Goal: Task Accomplishment & Management: Use online tool/utility

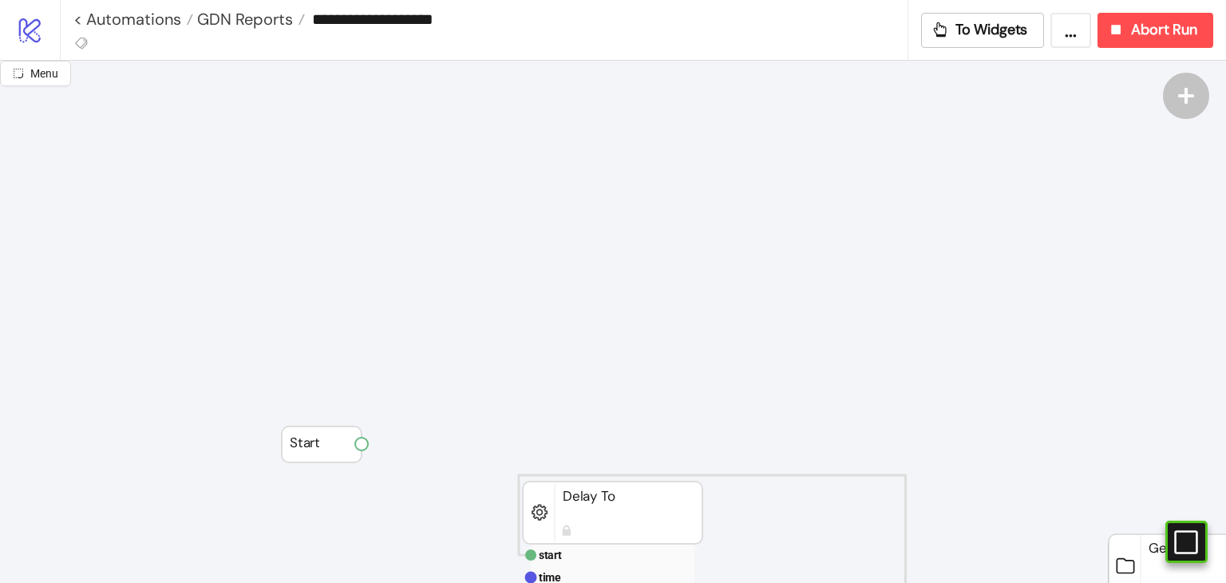
scroll to position [310, 240]
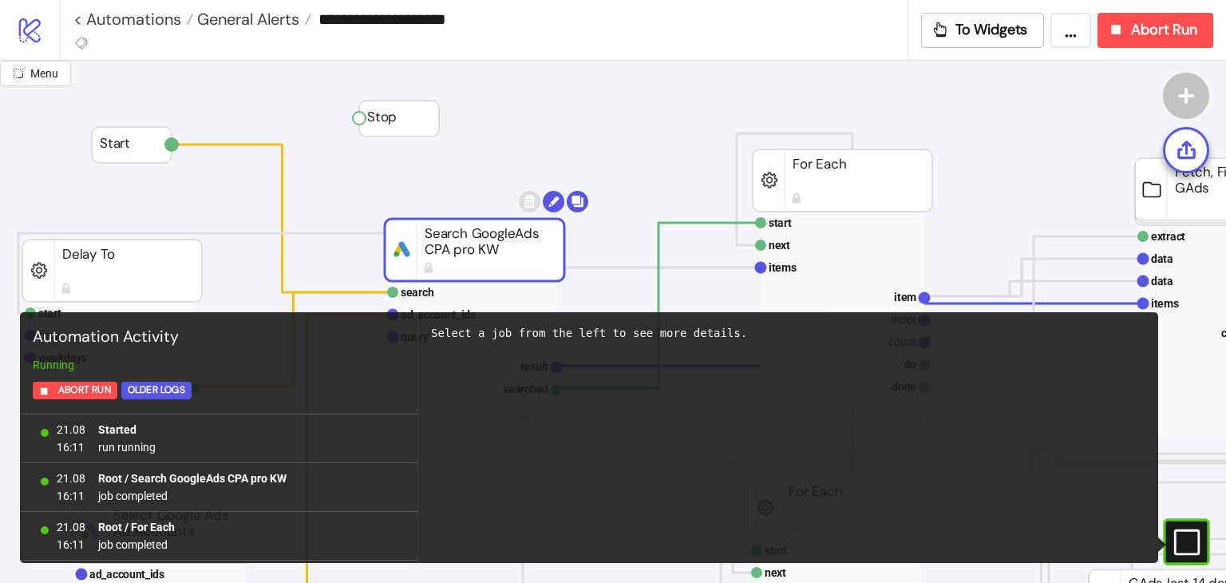
scroll to position [28128, 0]
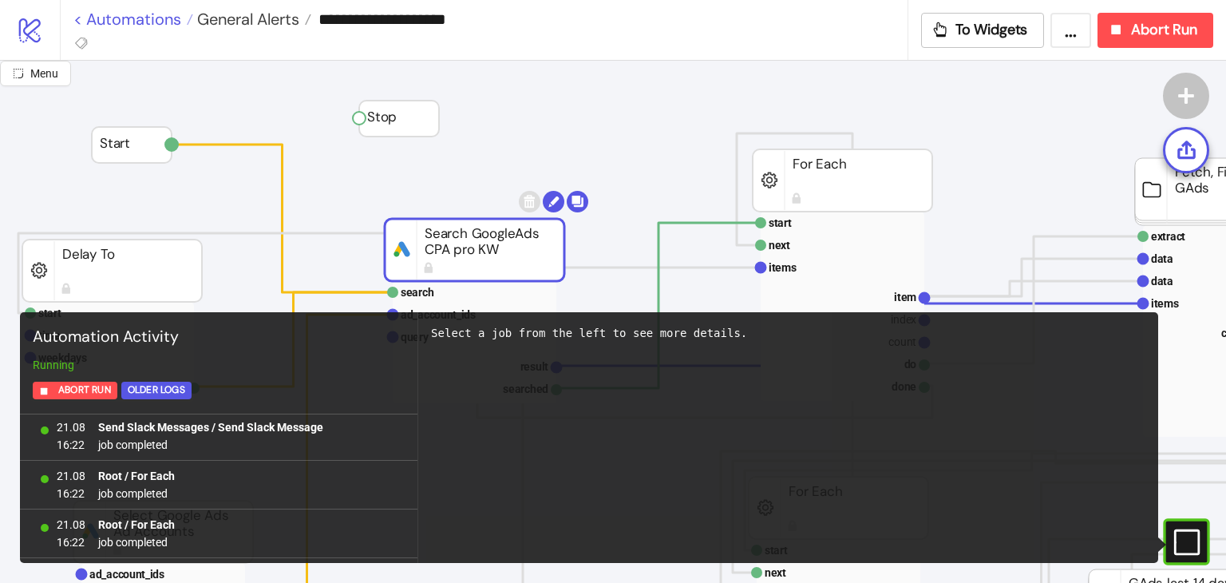
click at [125, 26] on link "< Automations" at bounding box center [133, 19] width 120 height 16
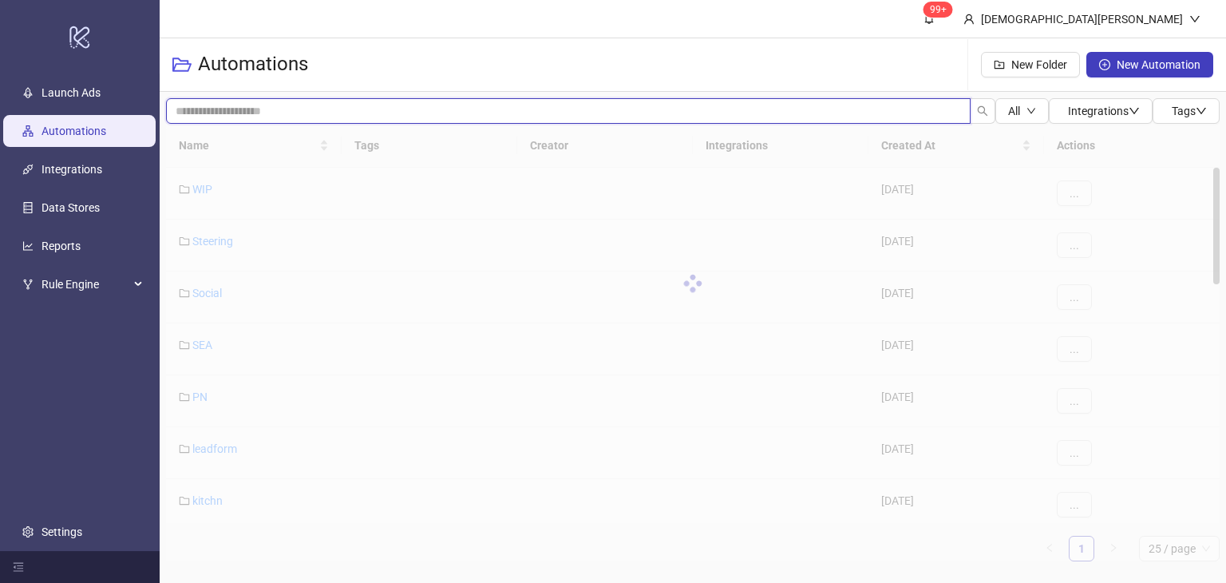
click at [461, 116] on input "search" at bounding box center [568, 111] width 805 height 26
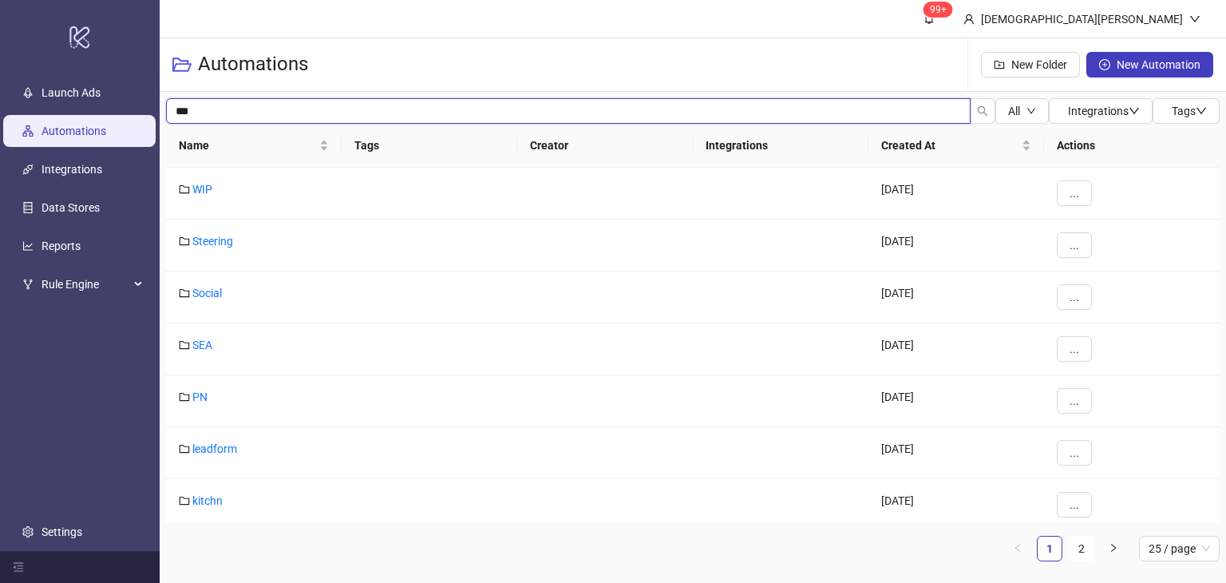
type input "***"
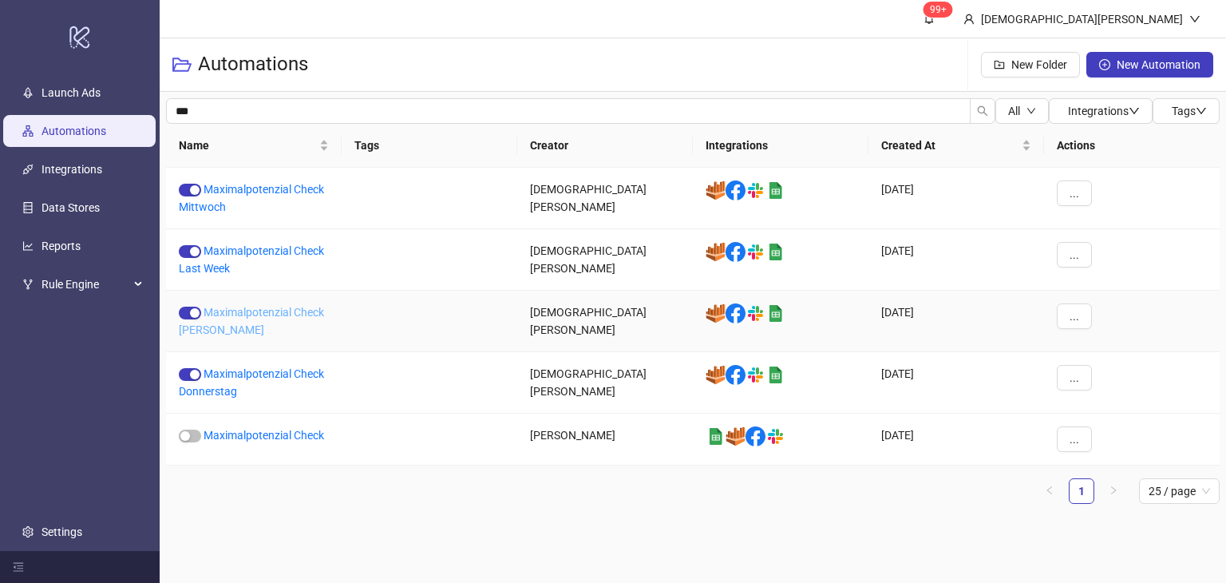
click at [299, 313] on link "Maximalpotenzial Check [PERSON_NAME]" at bounding box center [251, 321] width 145 height 30
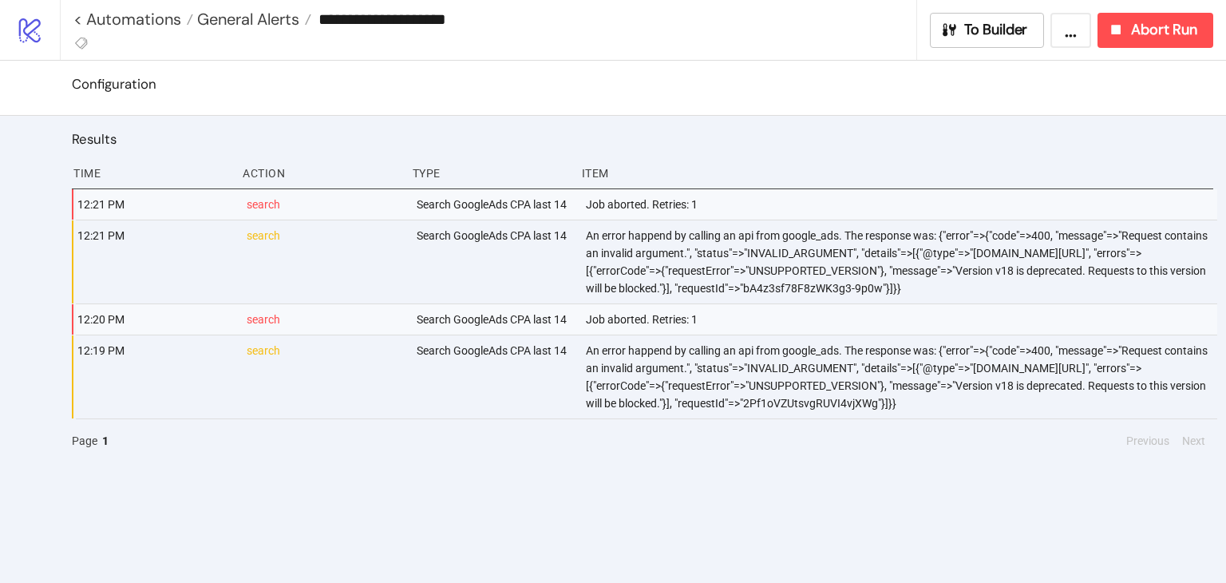
type input "**********"
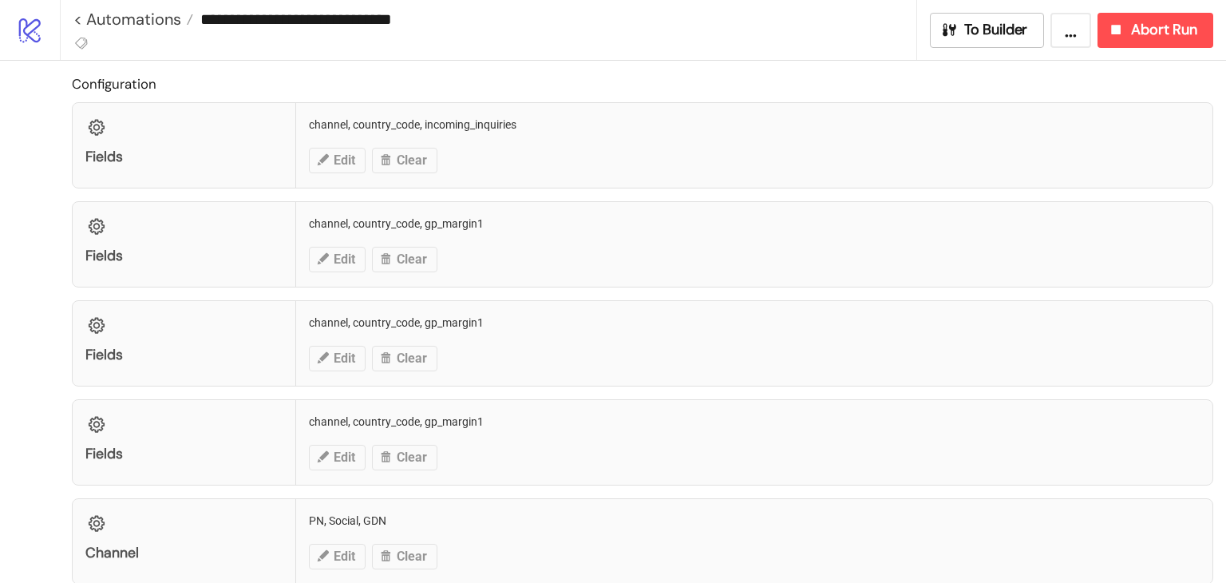
click at [1222, 10] on div "**********" at bounding box center [643, 30] width 1166 height 60
click at [1169, 42] on button "Abort Run" at bounding box center [1156, 30] width 116 height 35
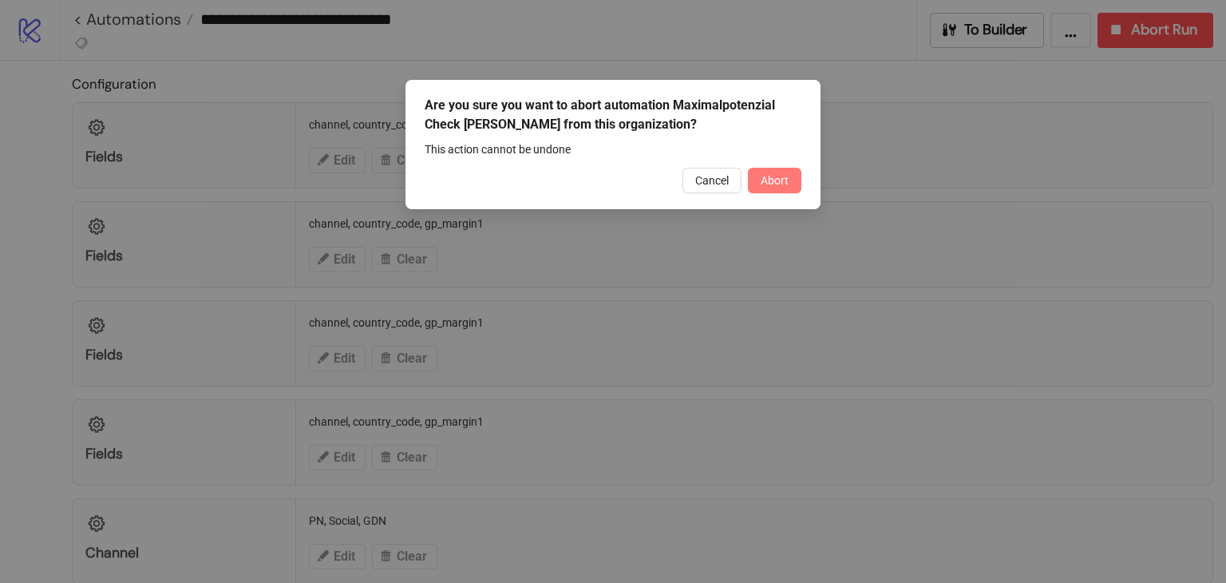
click at [780, 186] on span "Abort" at bounding box center [775, 180] width 28 height 13
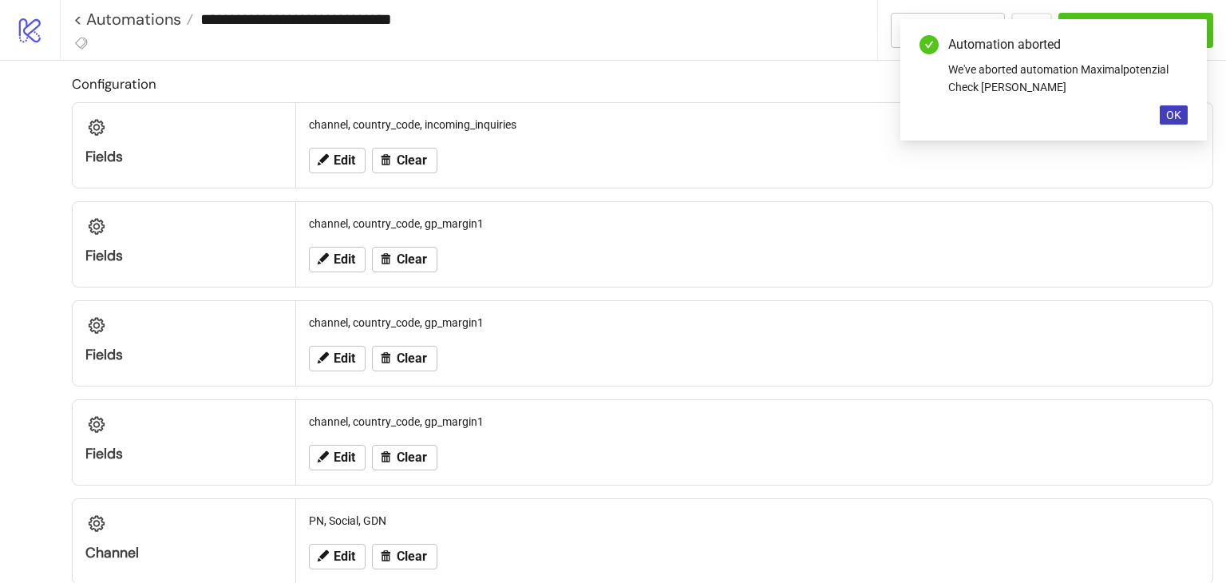
click at [1156, 113] on div "Automation aborted We've aborted automation Maximalpotenzial Check [PERSON_NAME…" at bounding box center [1054, 79] width 307 height 121
click at [1159, 114] on div "Automation aborted We've aborted automation Maximalpotenzial Check [PERSON_NAME…" at bounding box center [1054, 79] width 307 height 121
click at [1174, 117] on span "OK" at bounding box center [1173, 115] width 15 height 13
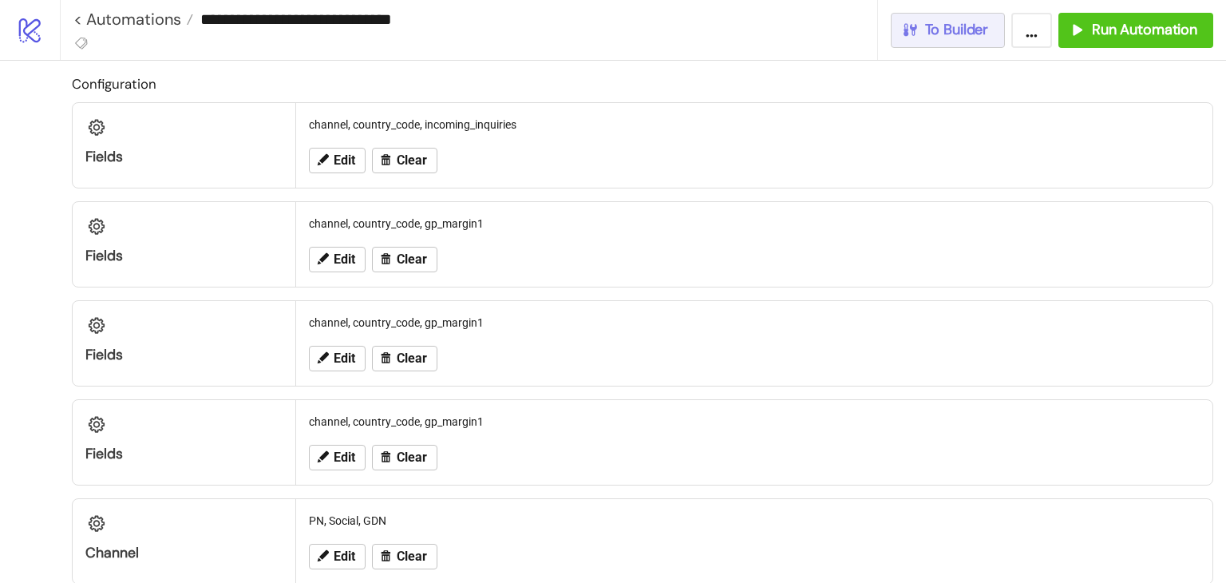
click at [976, 43] on button "To Builder" at bounding box center [948, 30] width 115 height 35
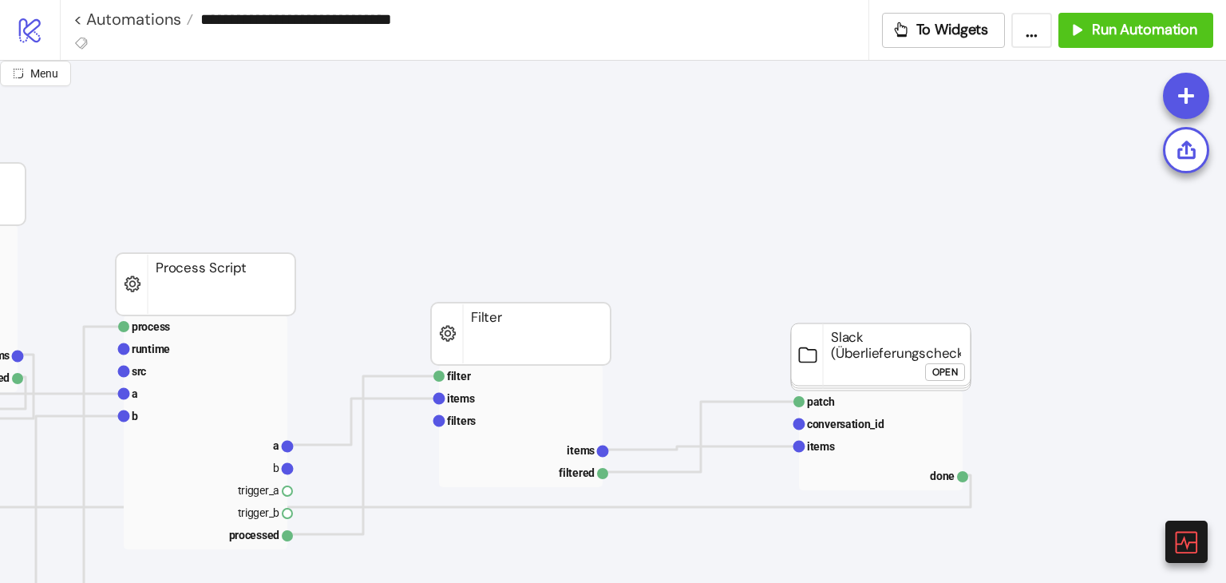
scroll to position [171, 1749]
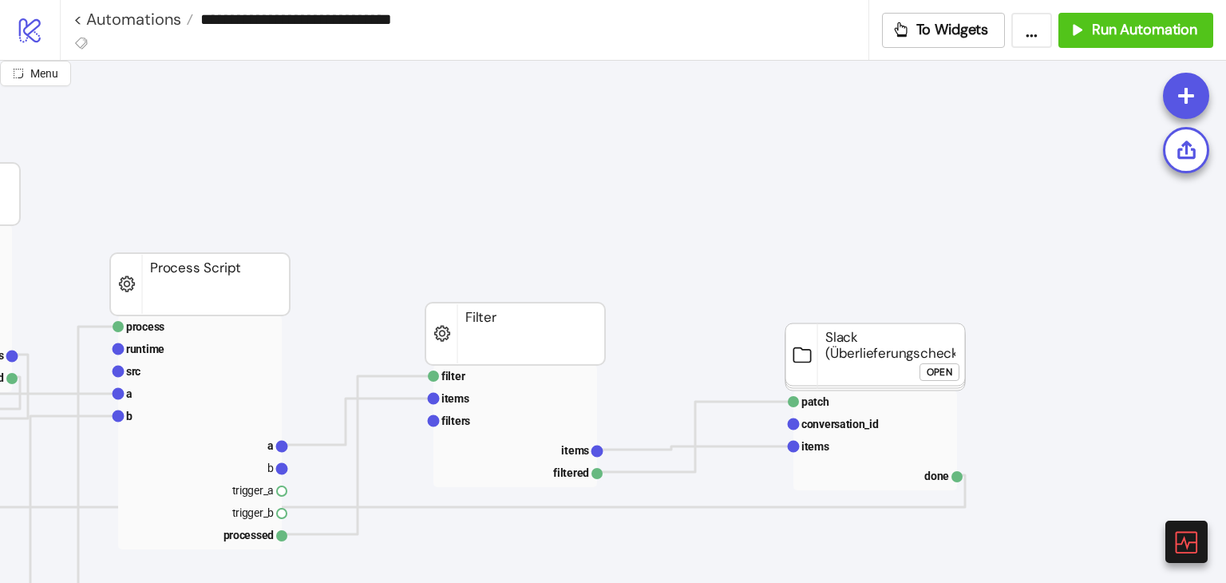
click at [937, 374] on div "Open" at bounding box center [940, 372] width 26 height 18
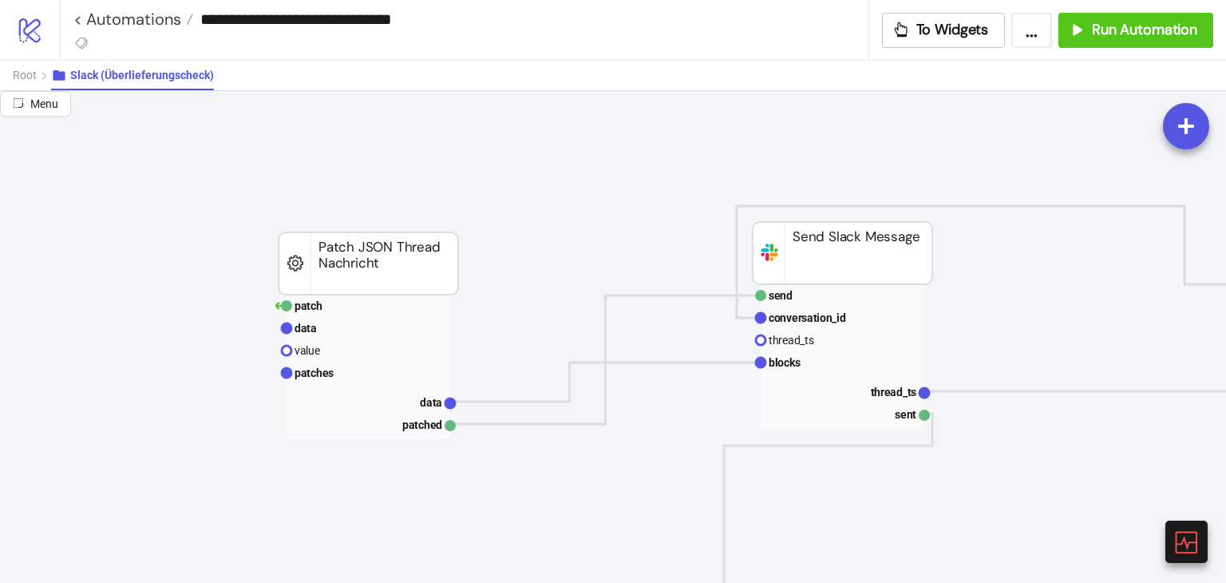
scroll to position [299, 1293]
click at [407, 398] on rect at bounding box center [368, 401] width 164 height 22
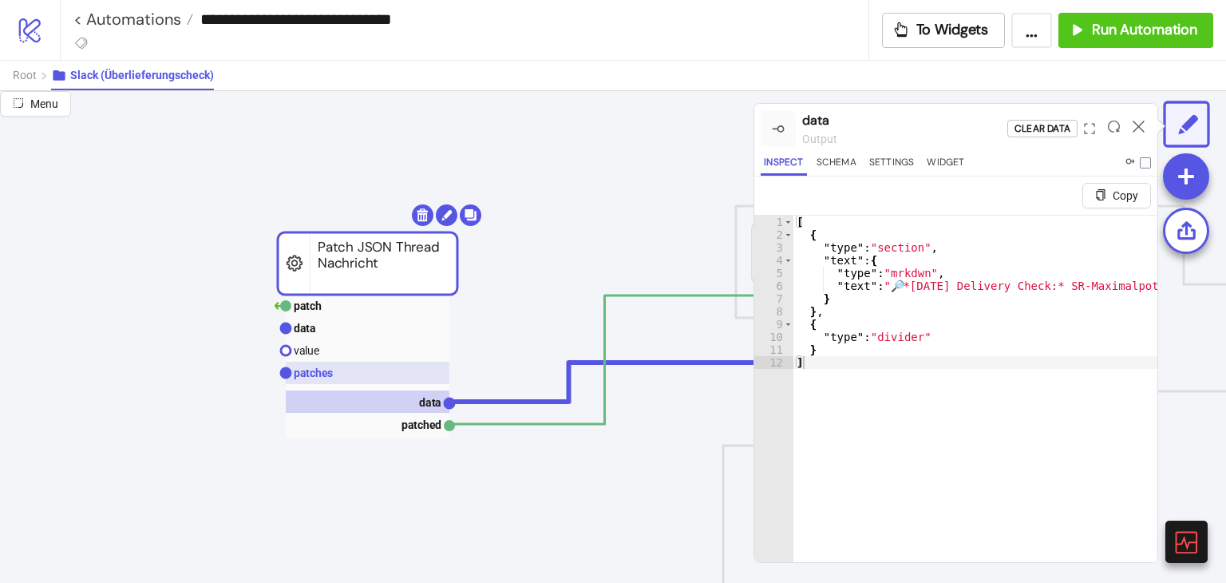
click at [368, 363] on rect at bounding box center [368, 373] width 164 height 22
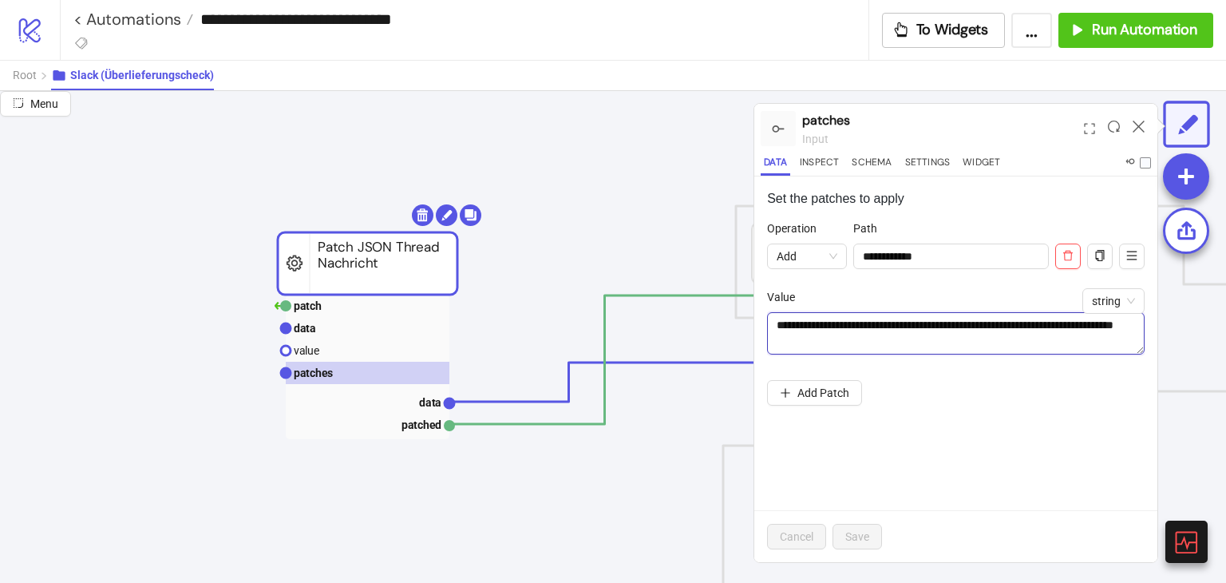
click at [843, 327] on textarea "**********" at bounding box center [956, 333] width 378 height 43
type textarea "**********"
click at [861, 525] on button "Save" at bounding box center [858, 537] width 50 height 26
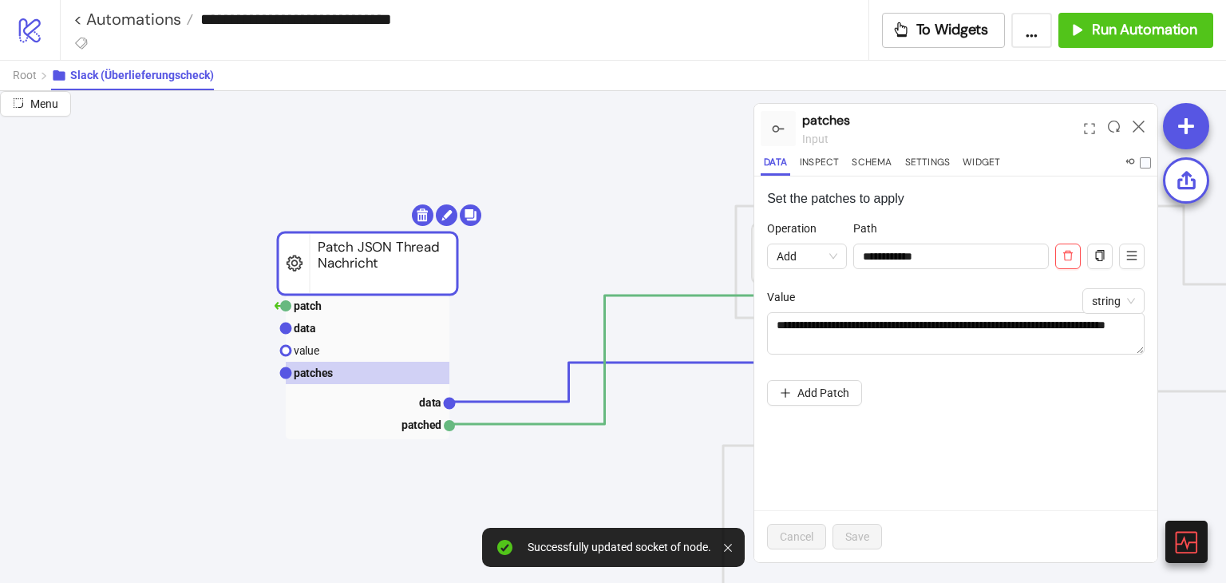
click at [1131, 129] on div at bounding box center [1139, 128] width 25 height 43
click at [1135, 130] on icon at bounding box center [1139, 127] width 12 height 12
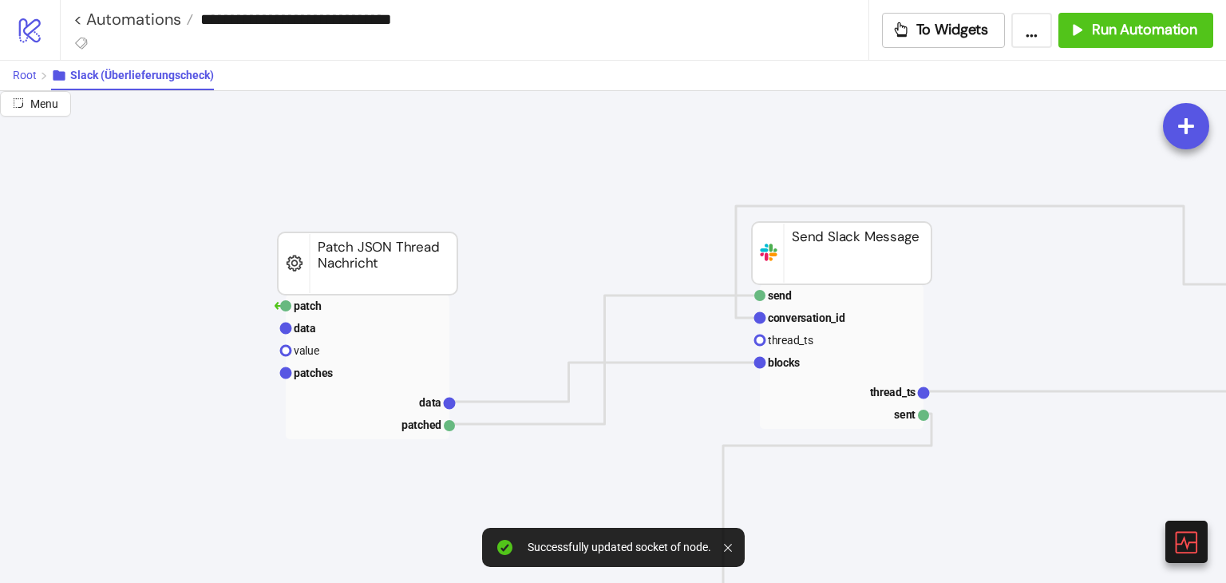
click at [18, 82] on button "Root" at bounding box center [32, 76] width 38 height 30
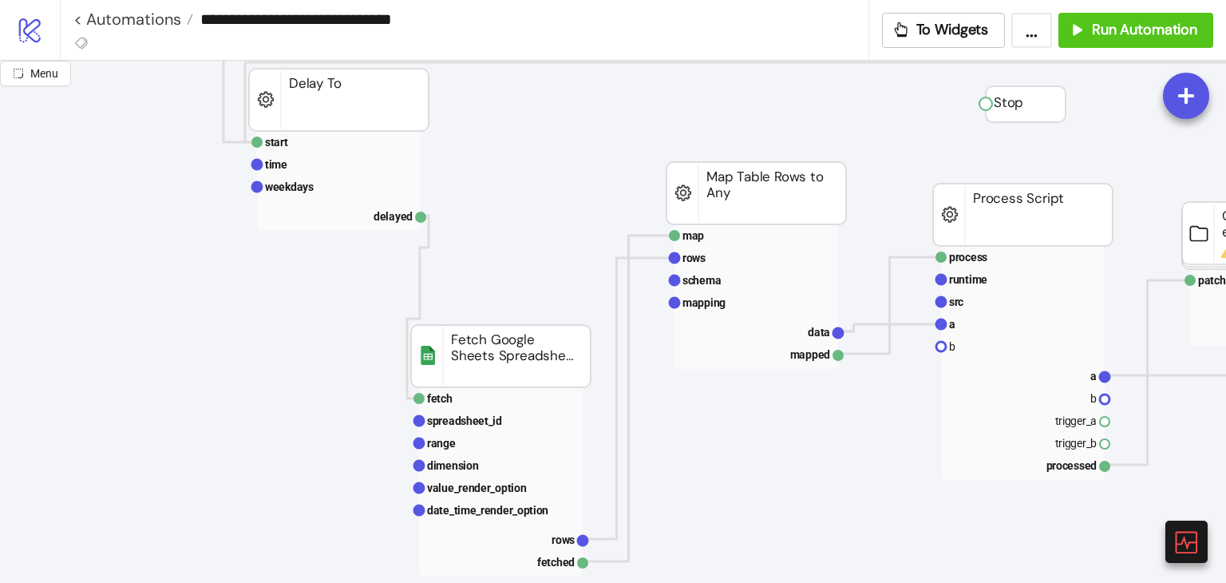
scroll to position [97, 10]
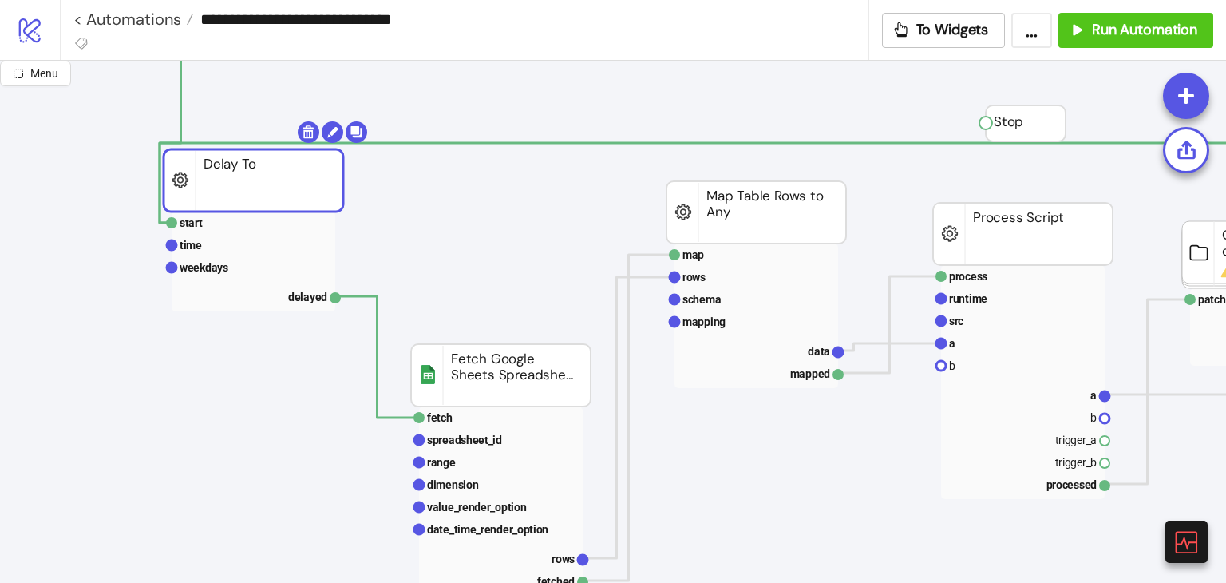
drag, startPoint x: 351, startPoint y: 106, endPoint x: 266, endPoint y: 168, distance: 105.3
click at [216, 256] on rect at bounding box center [254, 267] width 164 height 22
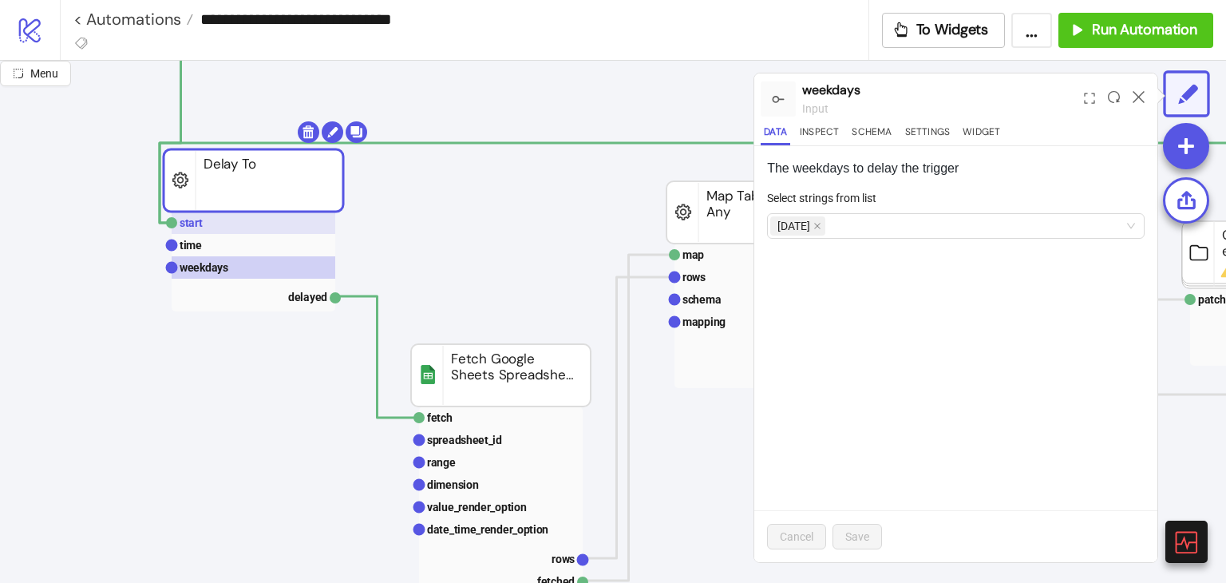
click at [214, 224] on rect at bounding box center [254, 223] width 164 height 22
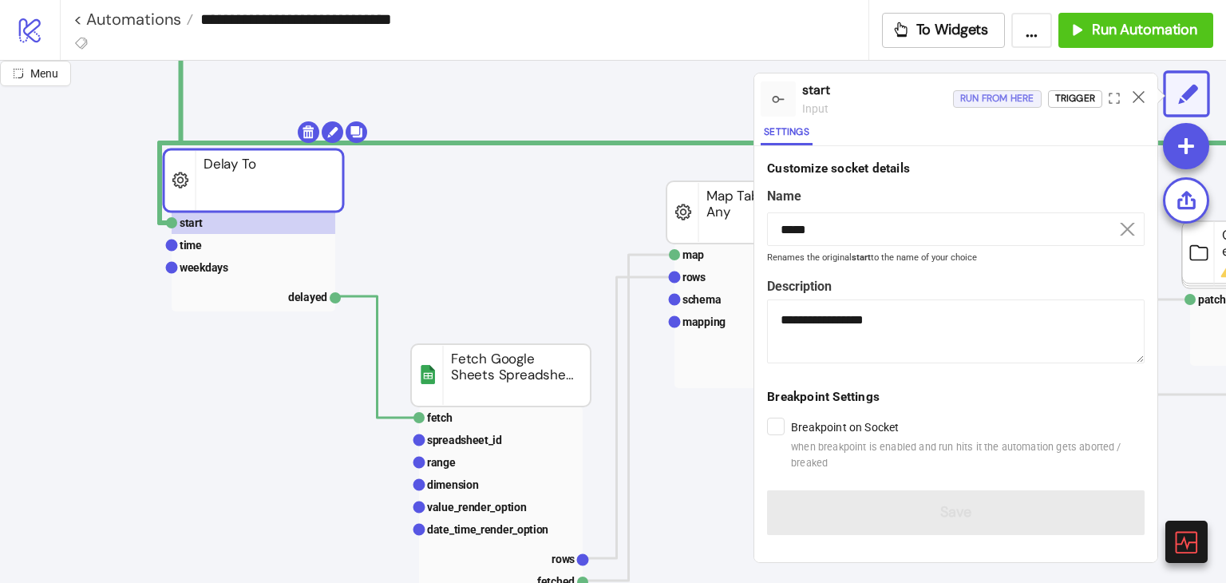
click at [1025, 102] on div "Run from here" at bounding box center [997, 98] width 74 height 18
